Goal: Task Accomplishment & Management: Manage account settings

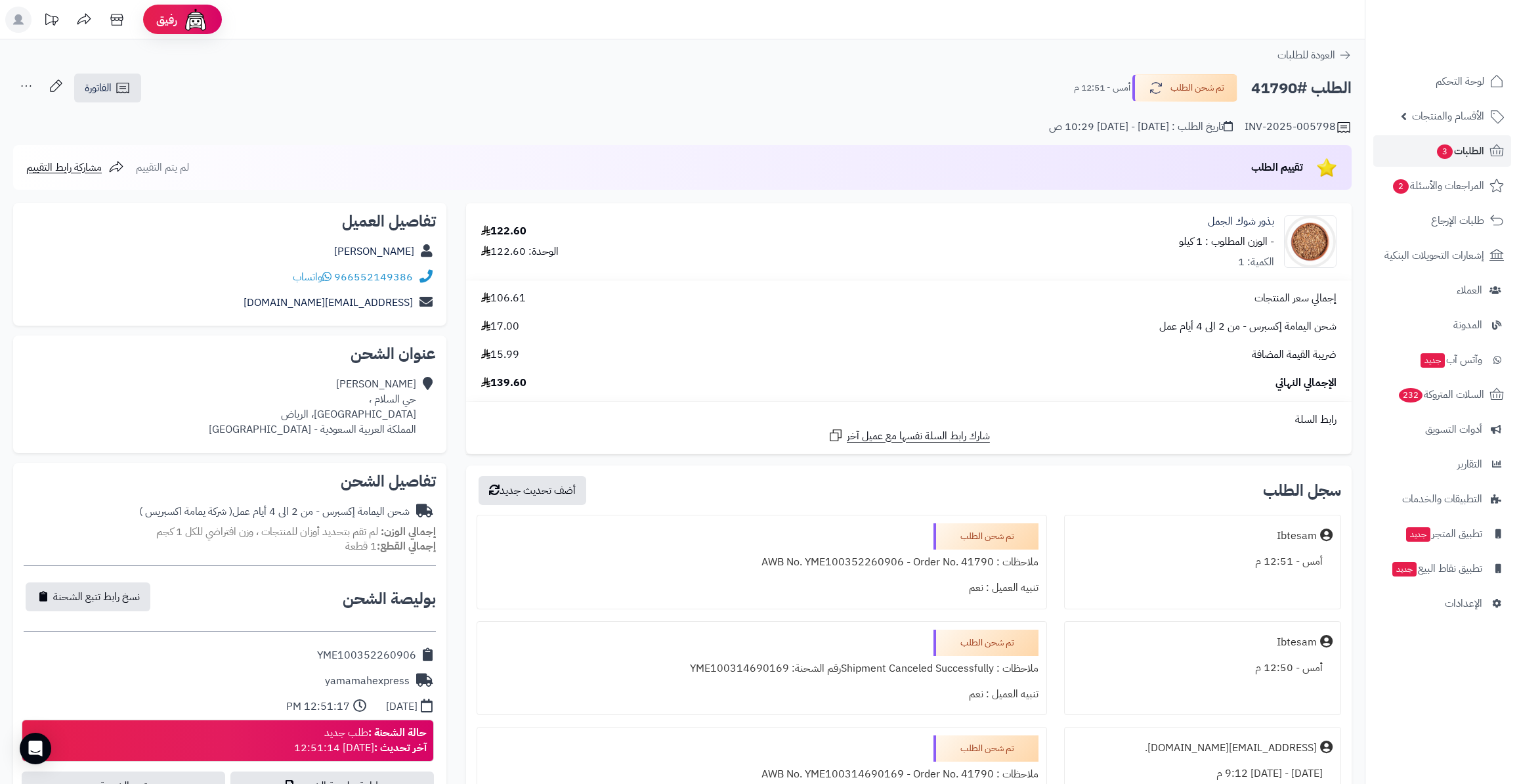
scroll to position [179, 0]
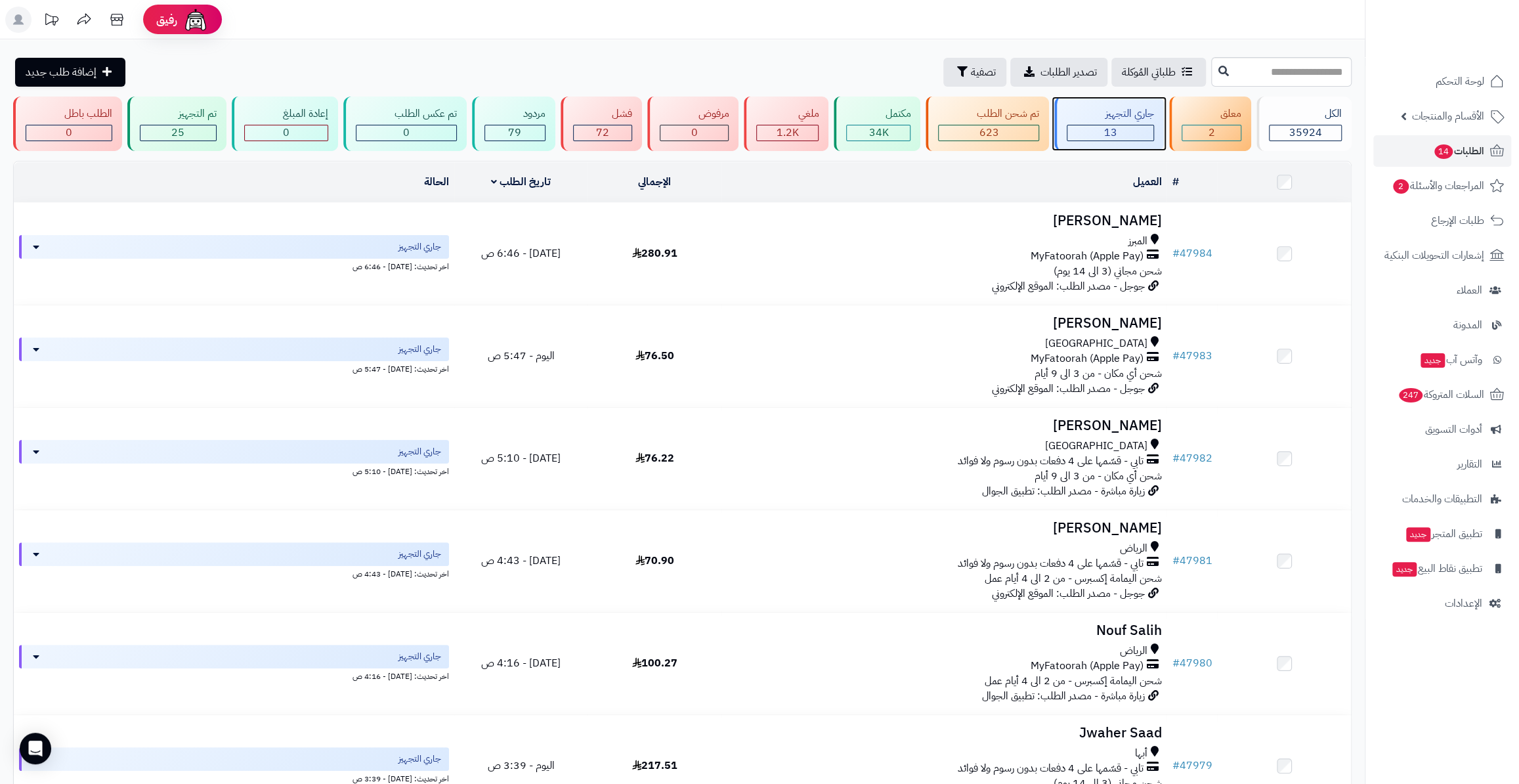
click at [1146, 133] on div "13" at bounding box center [1110, 133] width 86 height 15
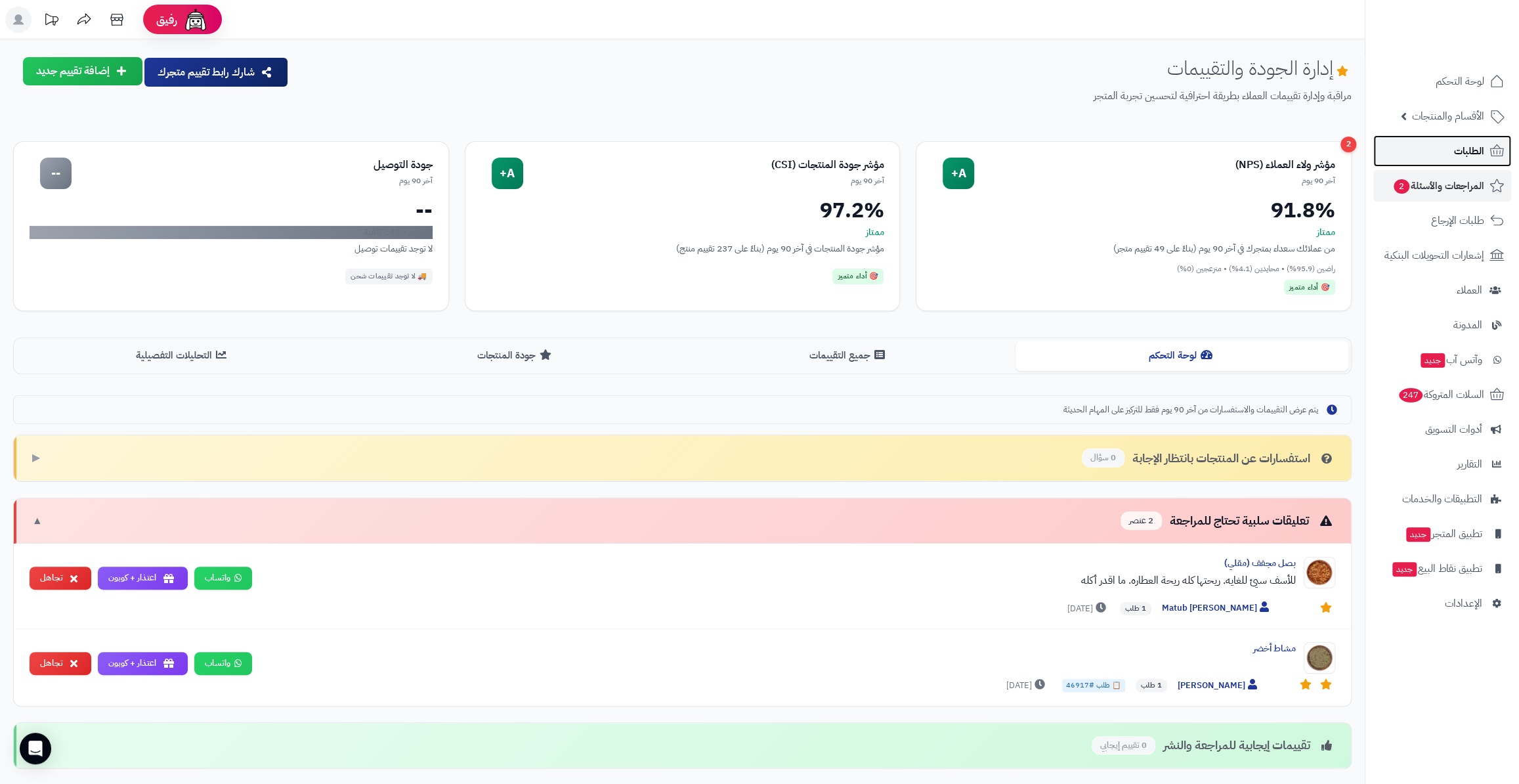
click at [1451, 139] on link "الطلبات" at bounding box center [1442, 151] width 138 height 32
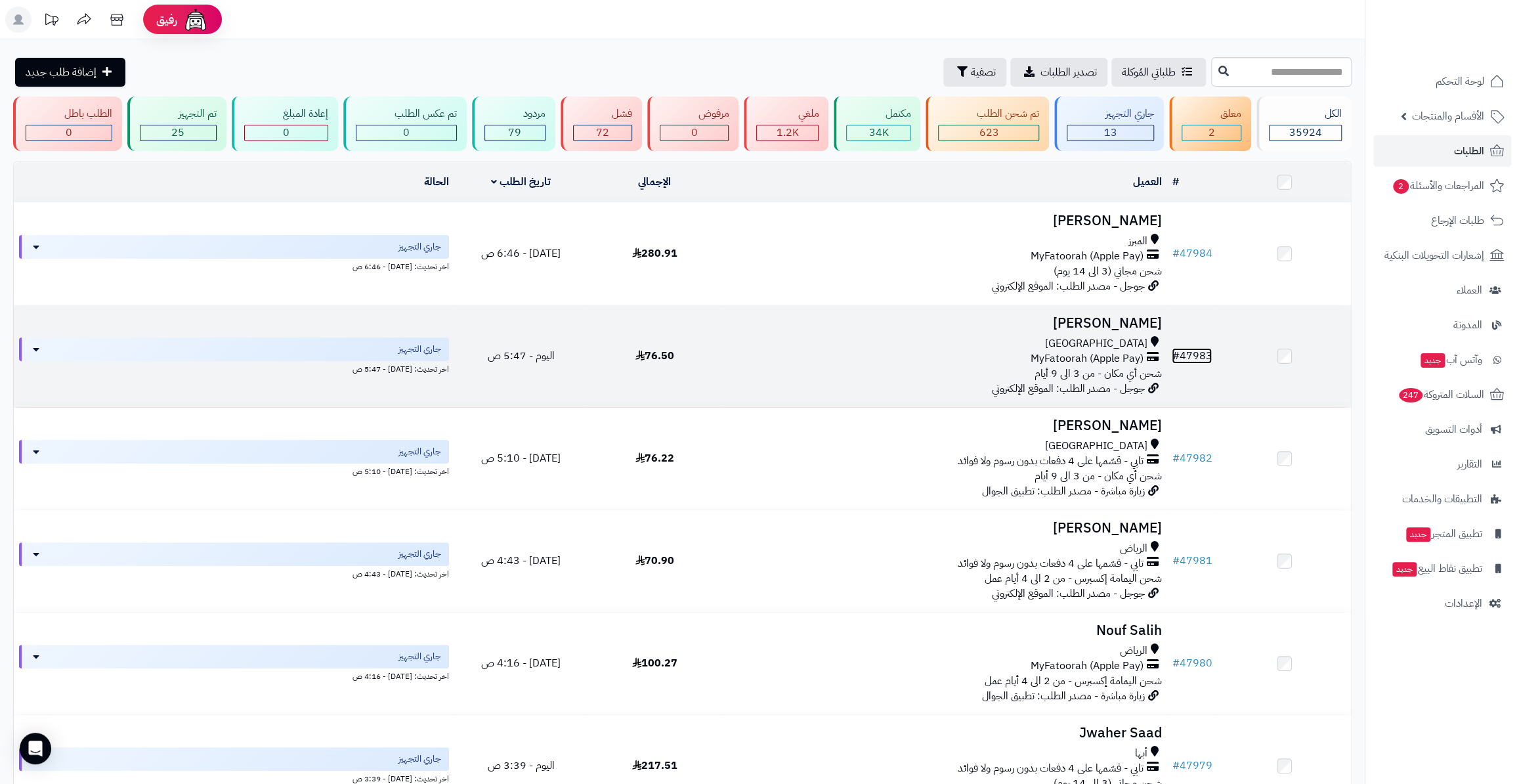
click at [1194, 354] on link "# 47983" at bounding box center [1191, 355] width 40 height 16
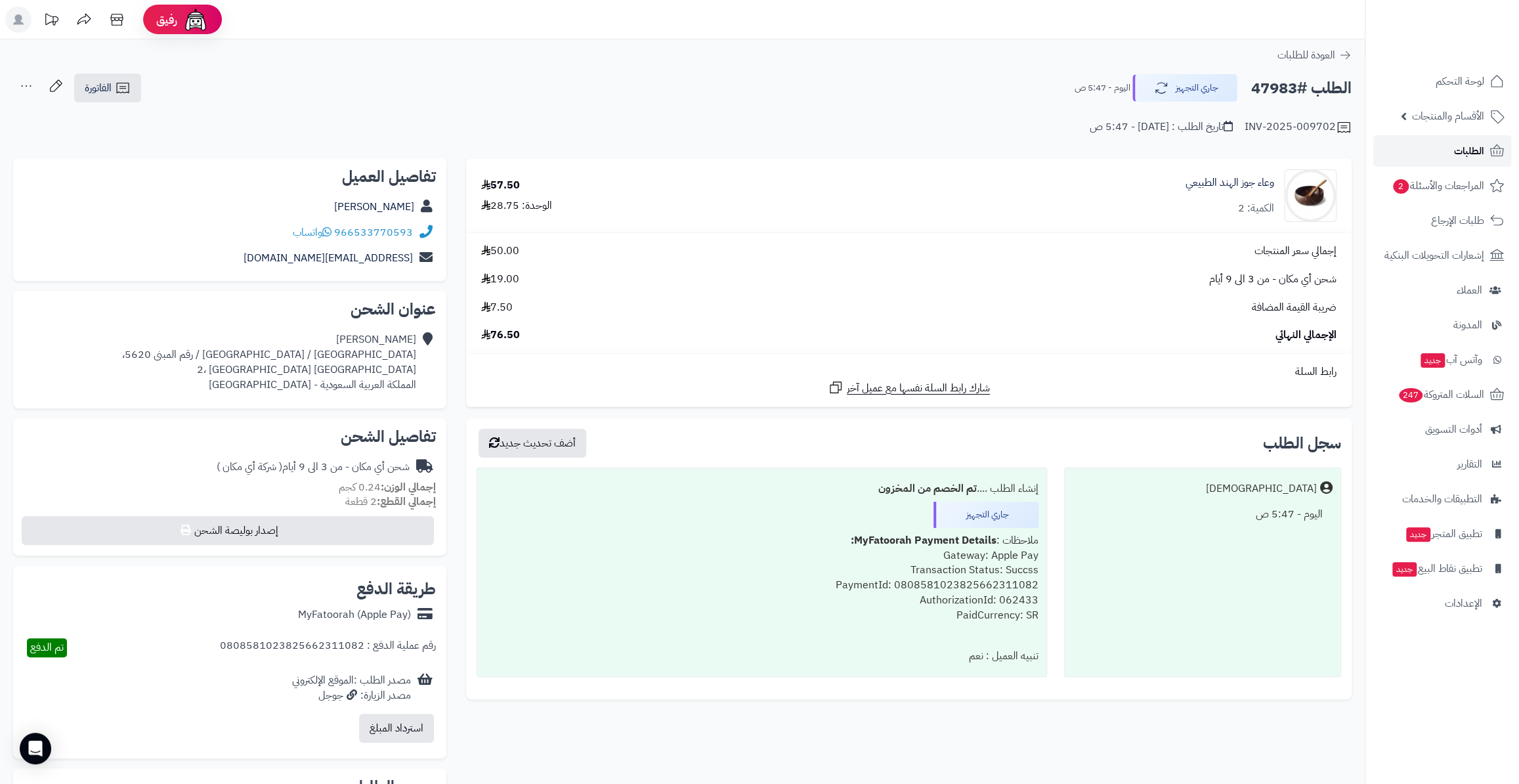
click at [1454, 138] on link "الطلبات" at bounding box center [1442, 151] width 138 height 32
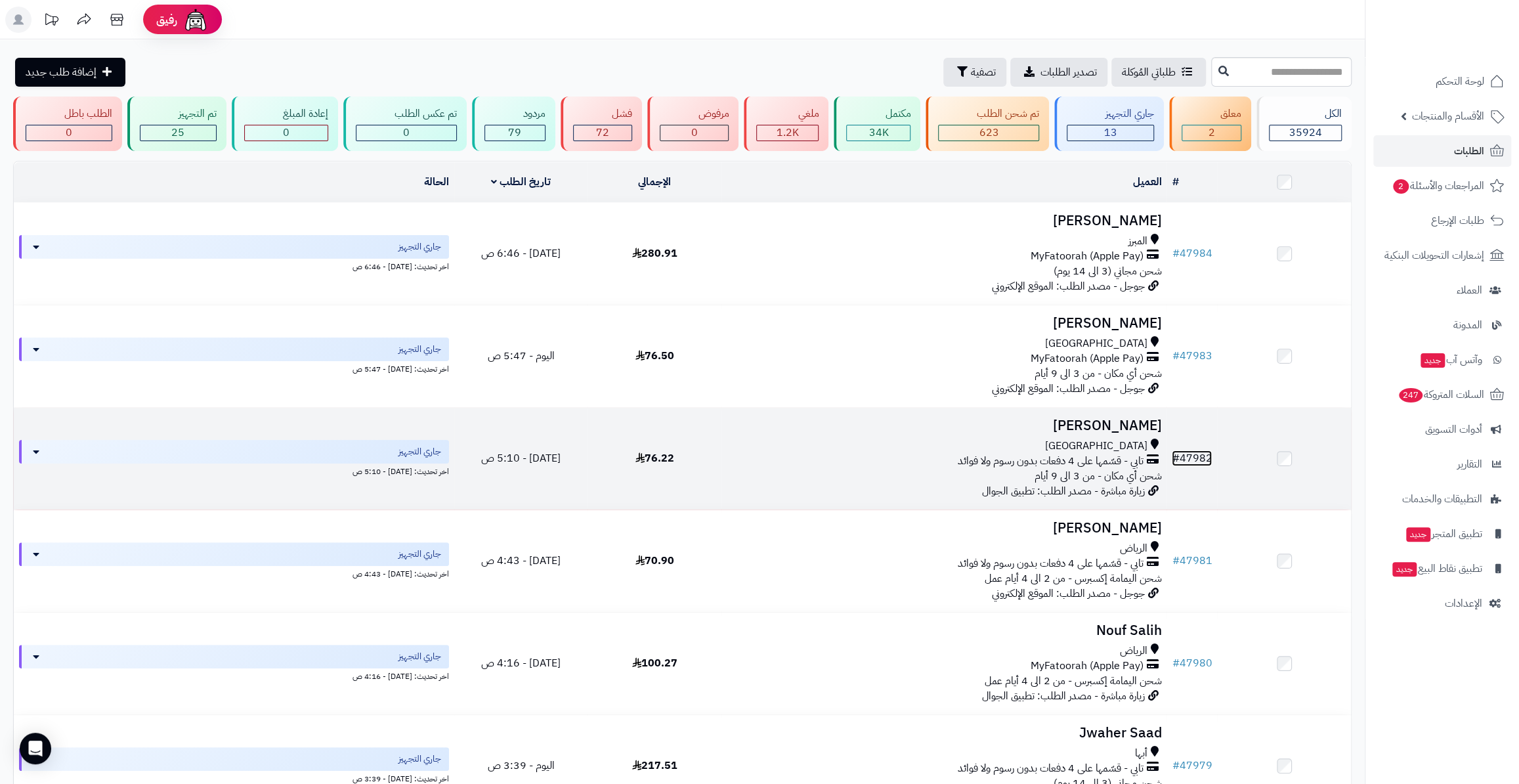
click at [1201, 454] on link "# 47982" at bounding box center [1191, 458] width 40 height 16
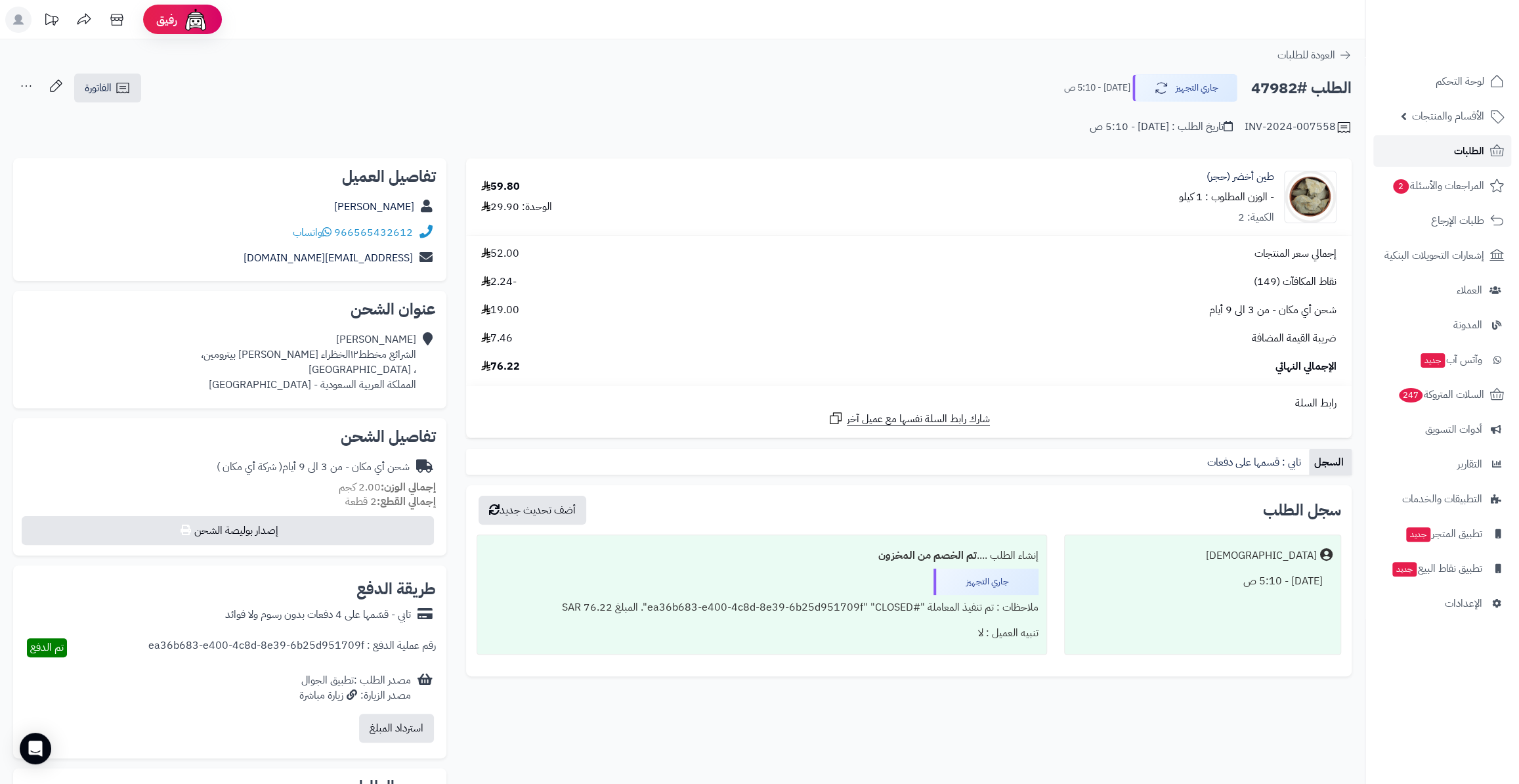
click at [1476, 152] on span "الطلبات" at bounding box center [1469, 151] width 30 height 18
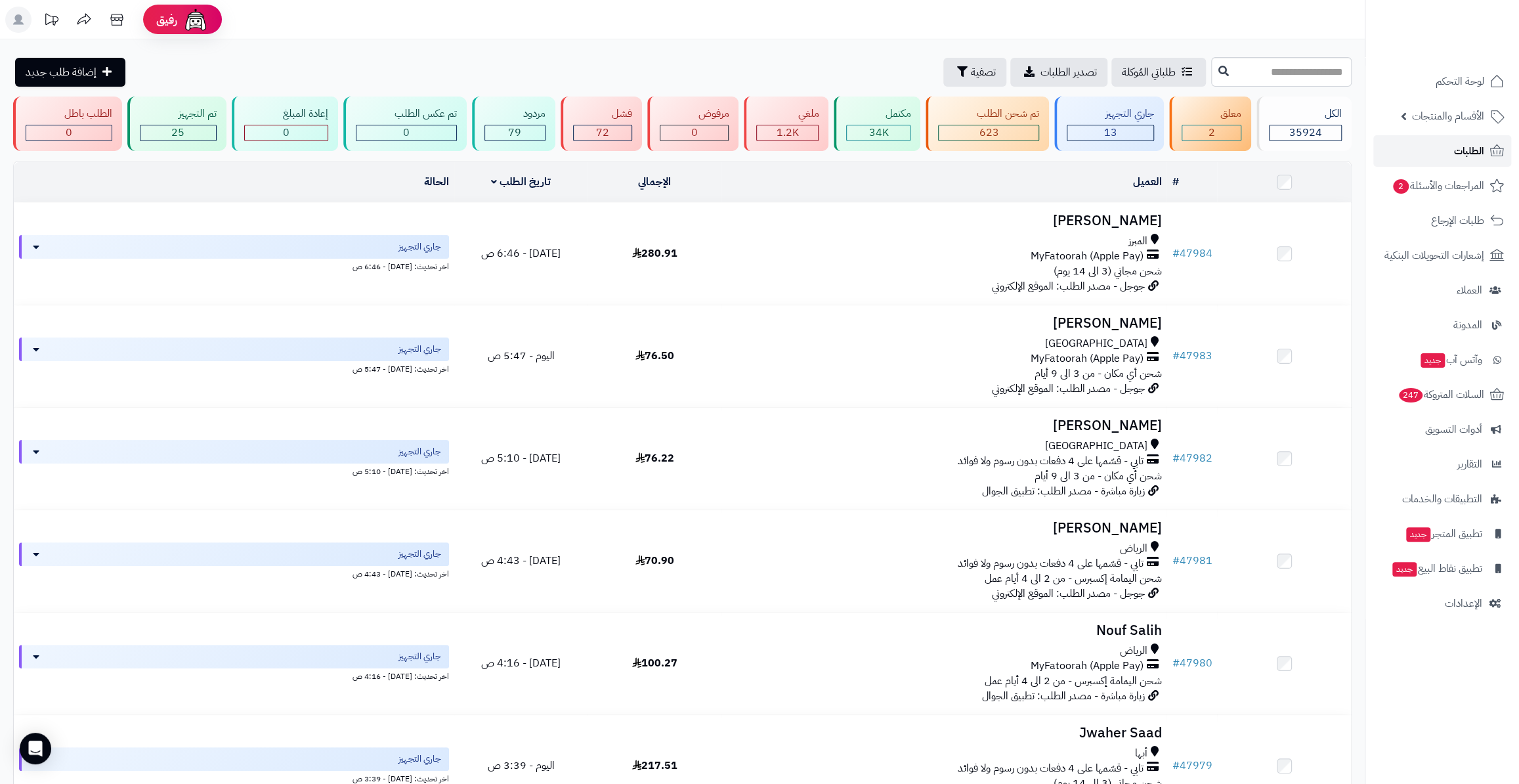
click at [1439, 155] on link "الطلبات" at bounding box center [1442, 151] width 138 height 32
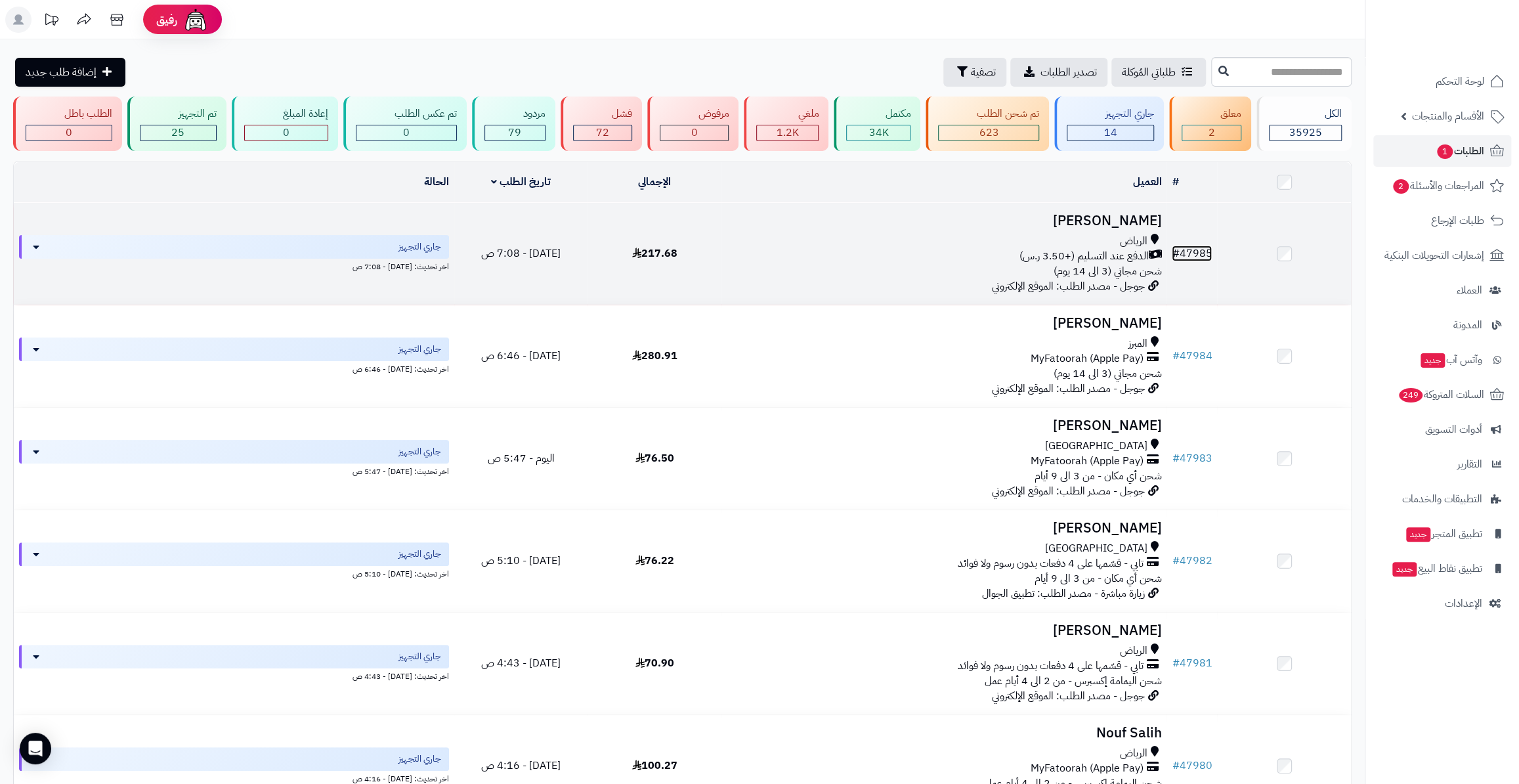
click at [1206, 247] on link "# 47985" at bounding box center [1191, 253] width 40 height 16
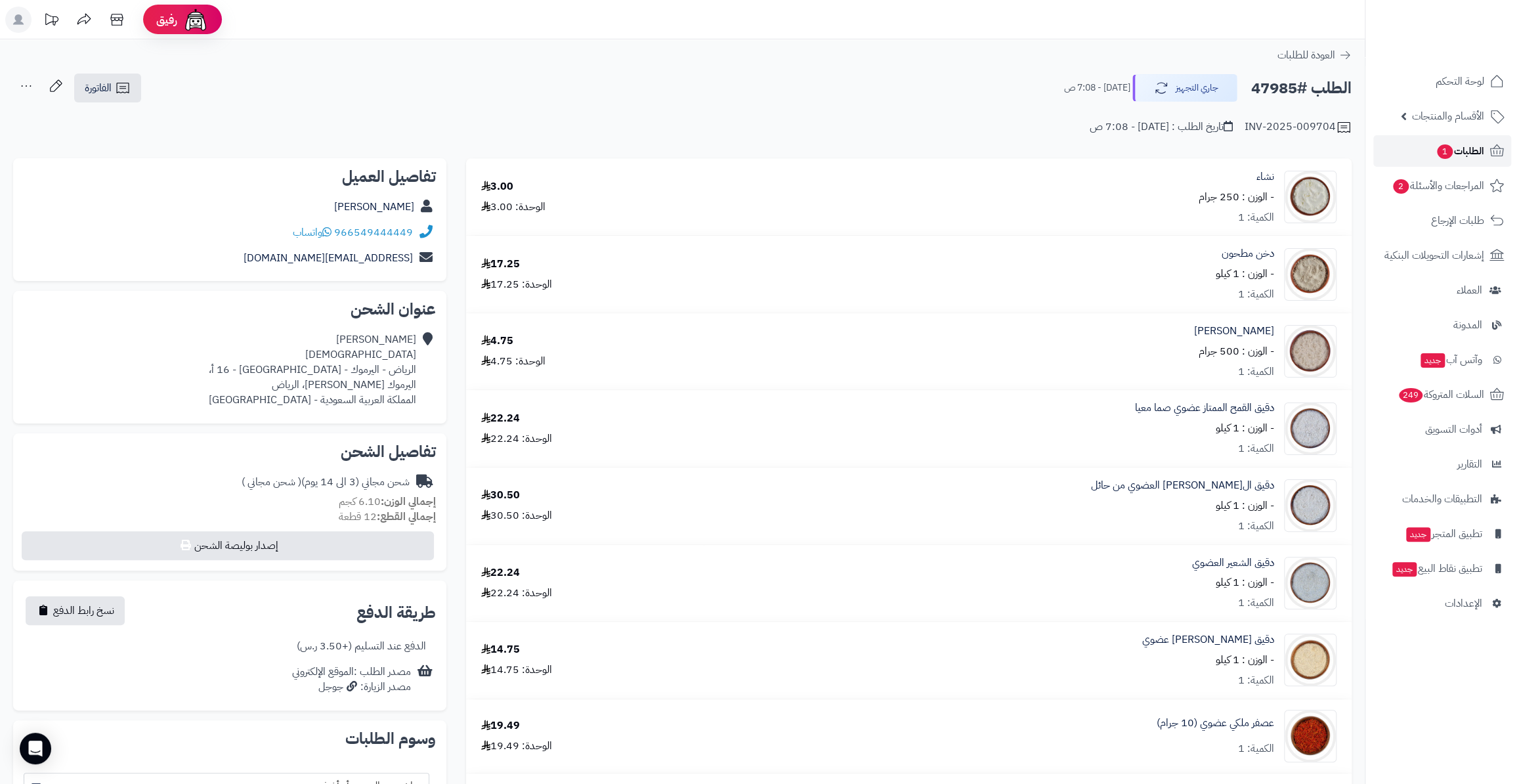
click at [1468, 160] on link "الطلبات 1" at bounding box center [1442, 151] width 138 height 32
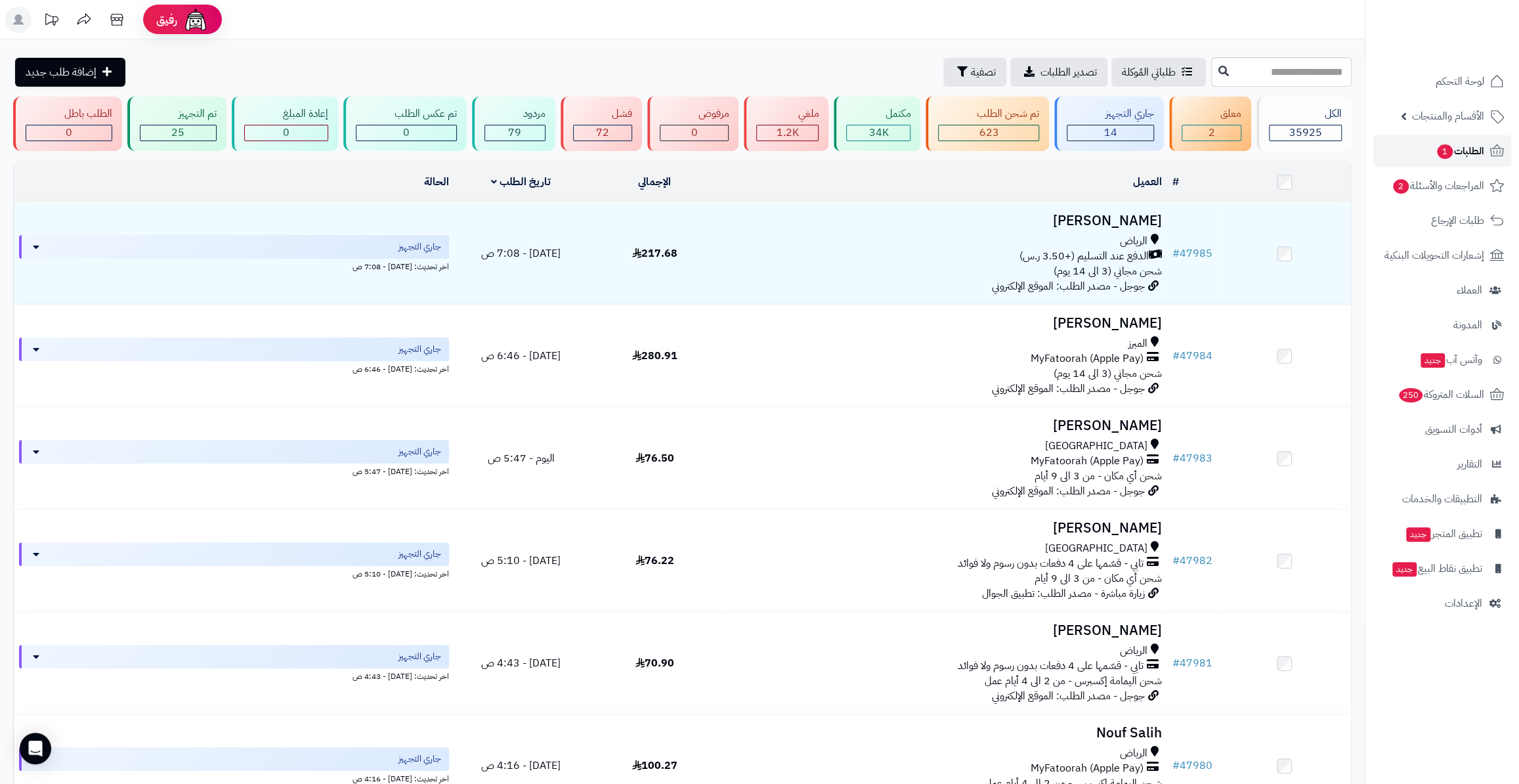
click at [1440, 160] on link "الطلبات 1" at bounding box center [1442, 151] width 138 height 32
click at [1436, 143] on span "الطلبات 1" at bounding box center [1460, 151] width 49 height 18
click at [1399, 154] on link "الطلبات 1" at bounding box center [1442, 151] width 138 height 32
click at [1436, 157] on span "الطلبات 1" at bounding box center [1460, 151] width 49 height 18
click at [1423, 152] on link "الطلبات 1" at bounding box center [1442, 151] width 138 height 32
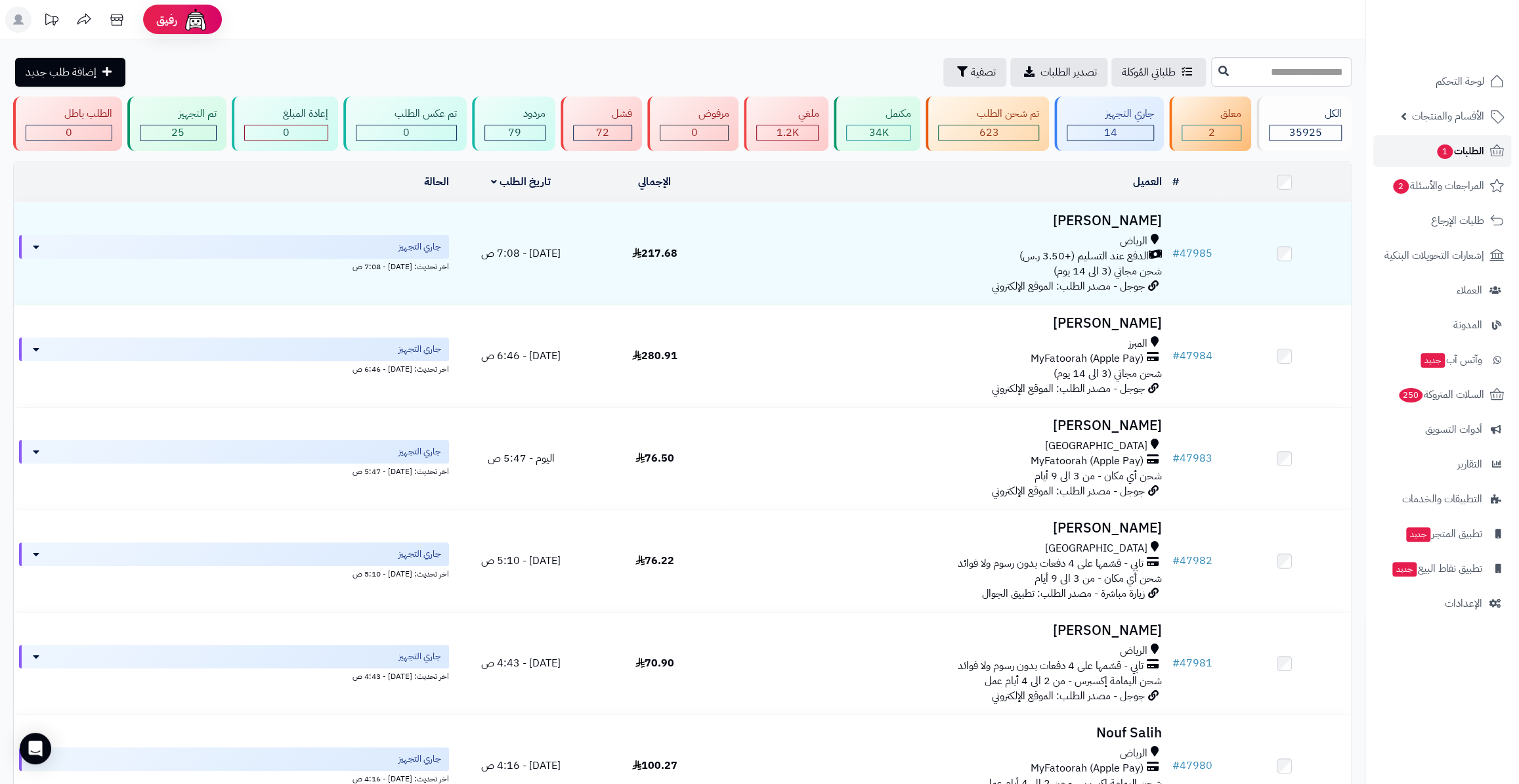
click at [1472, 157] on span "الطلبات 1" at bounding box center [1460, 151] width 49 height 18
click at [1432, 152] on link "الطلبات 1" at bounding box center [1442, 151] width 138 height 32
click at [1052, 112] on link "تم شحن الطلب 623" at bounding box center [987, 123] width 128 height 55
